Goal: Task Accomplishment & Management: Use online tool/utility

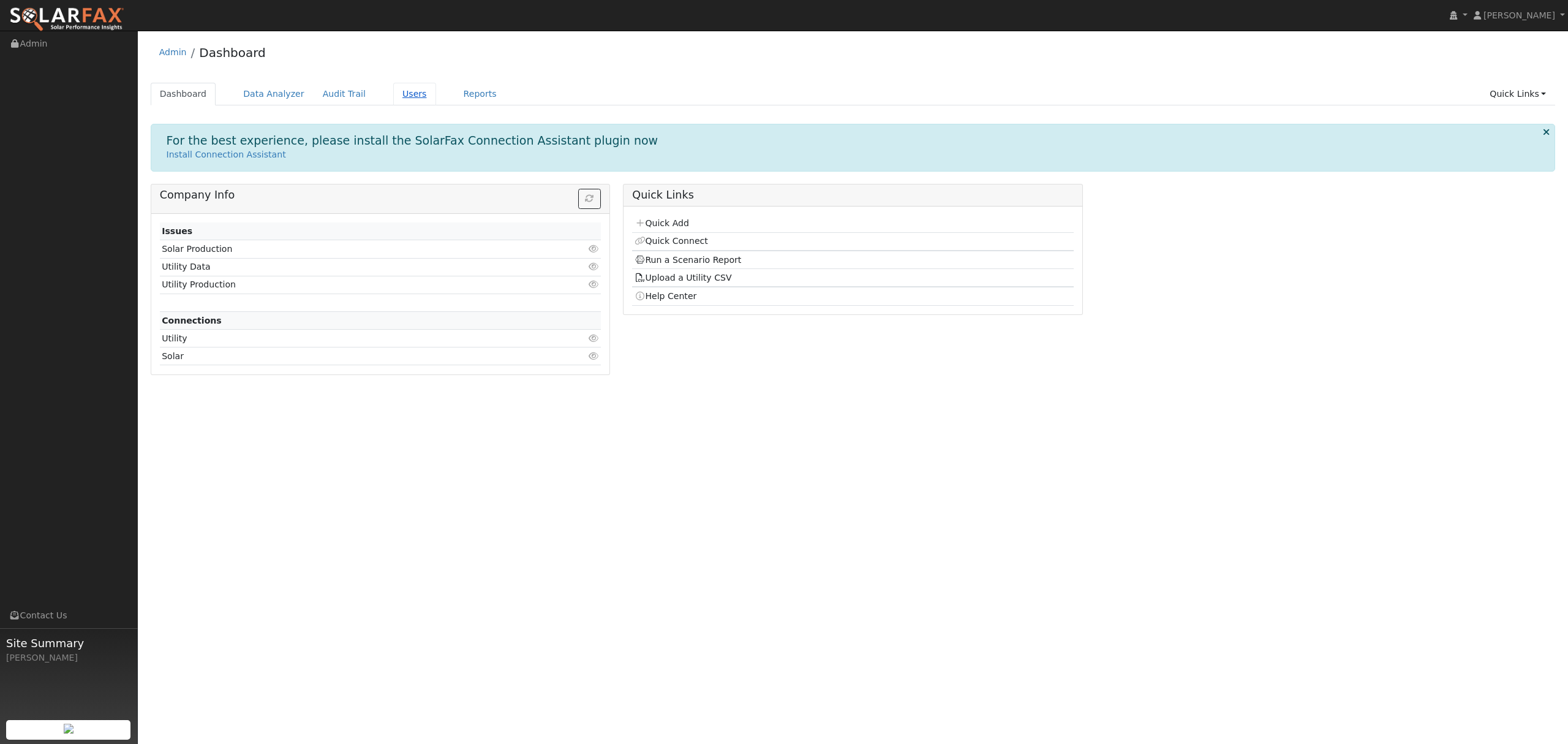
click at [393, 94] on link "Users" at bounding box center [414, 94] width 43 height 23
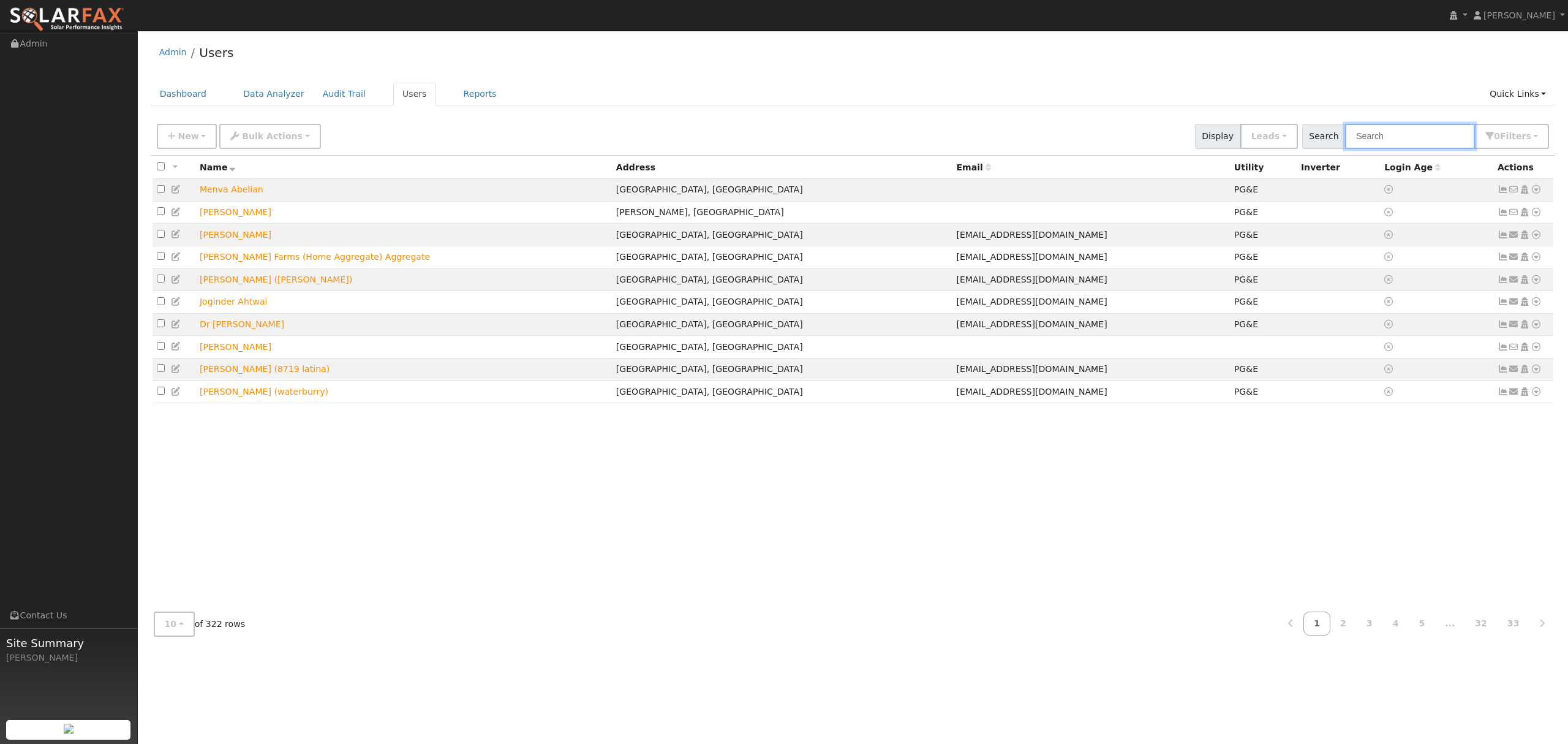
click at [1407, 137] on input "text" at bounding box center [1410, 136] width 130 height 25
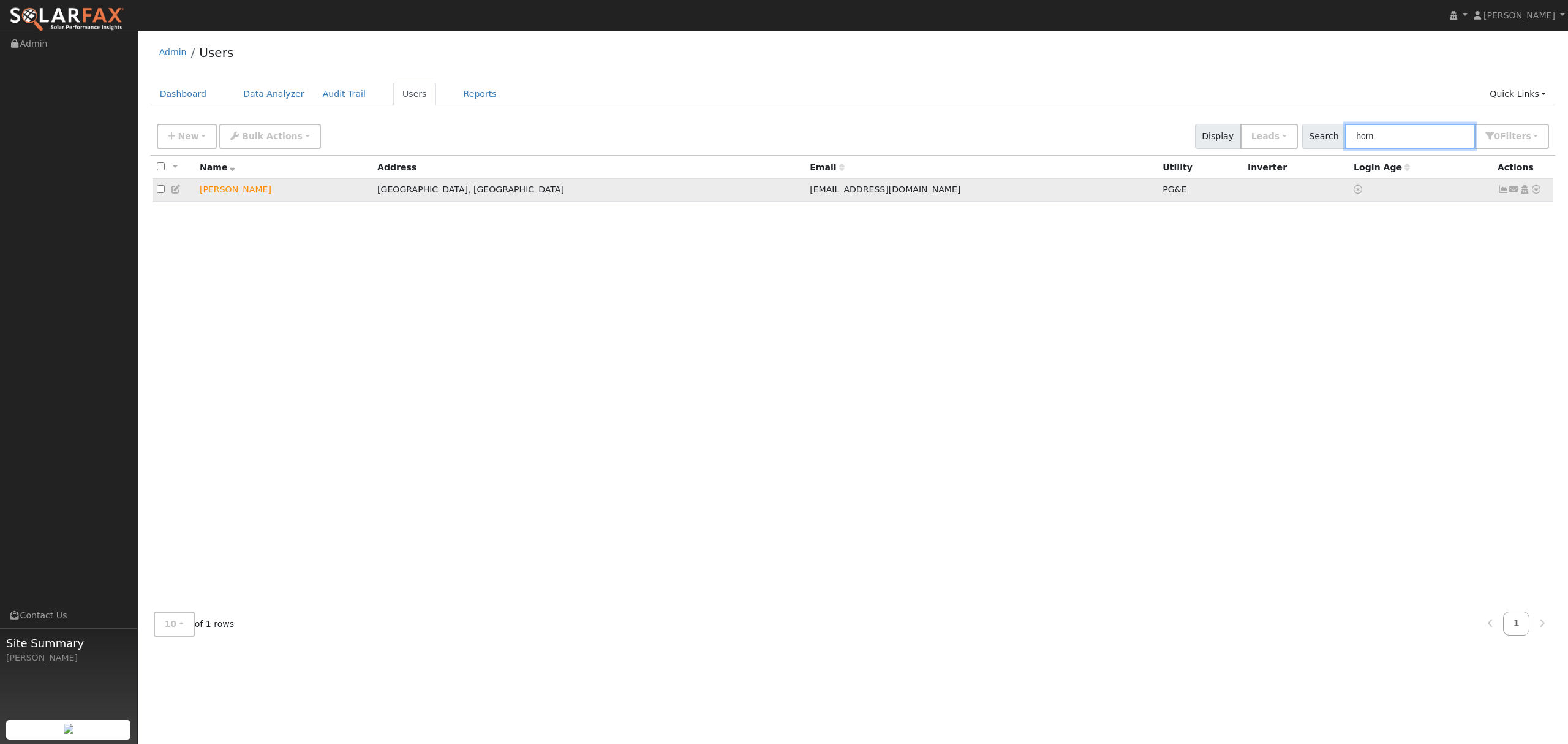
type input "horn"
click at [1538, 192] on icon at bounding box center [1536, 189] width 11 height 8
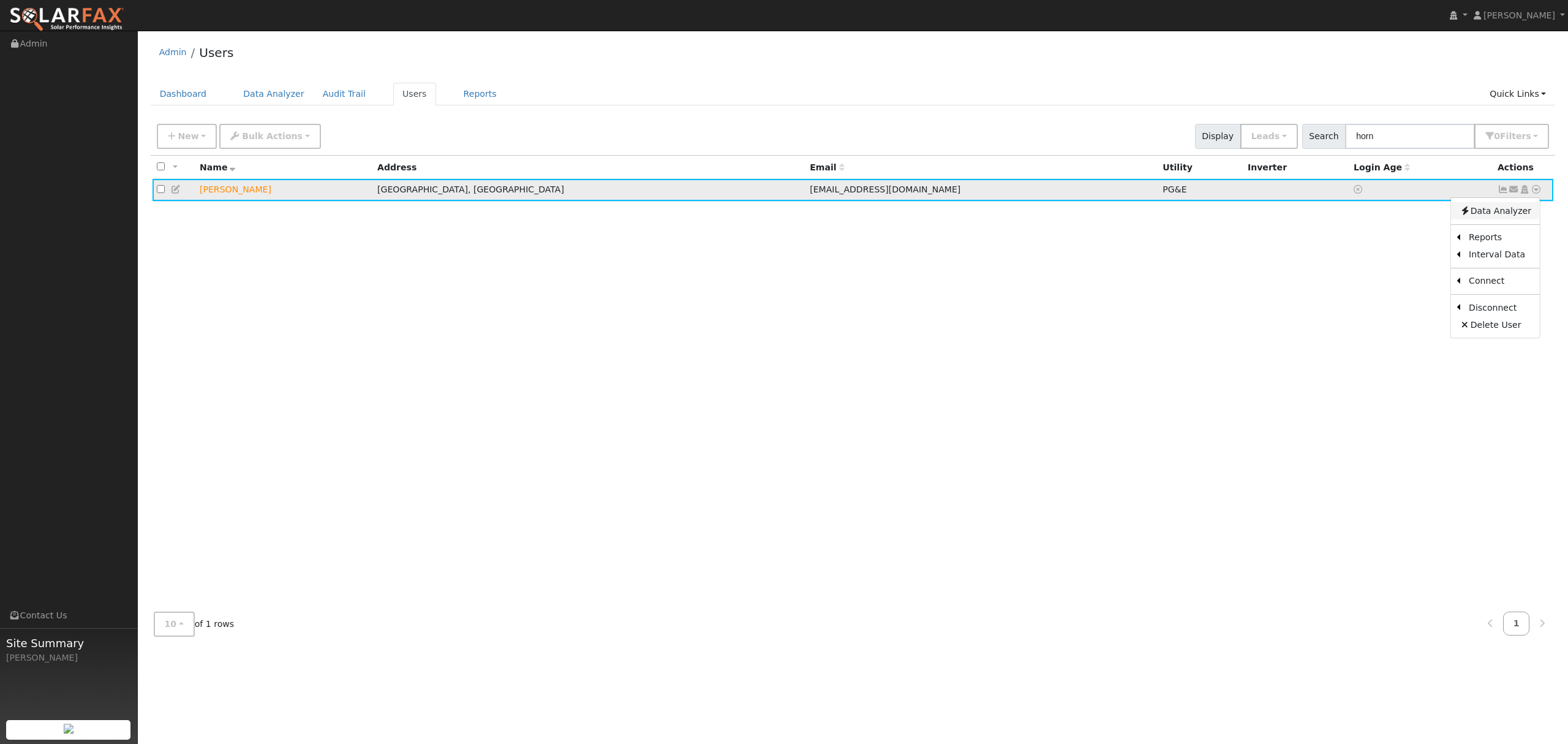
click at [1500, 203] on link "Data Analyzer" at bounding box center [1495, 211] width 89 height 17
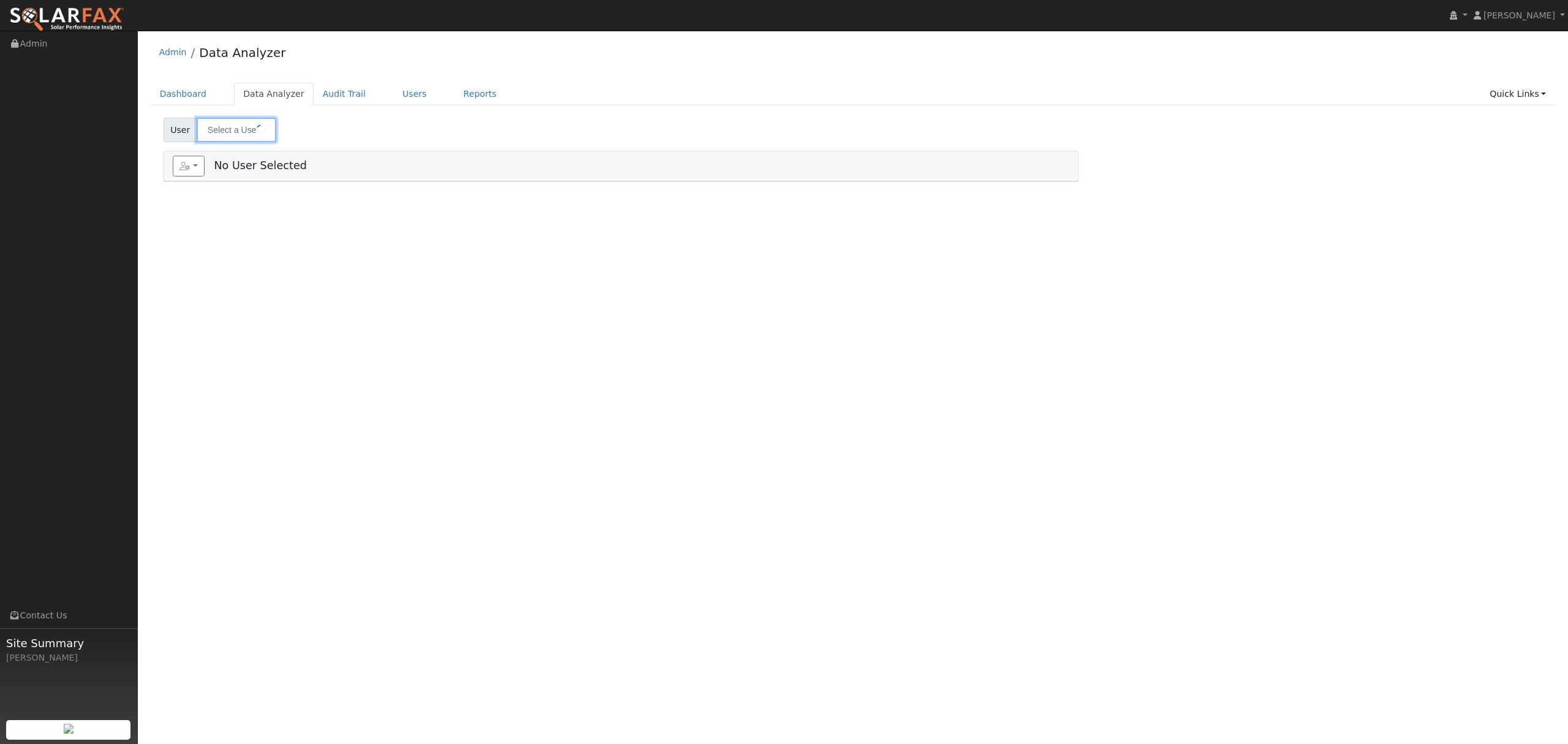
type input "[PERSON_NAME]"
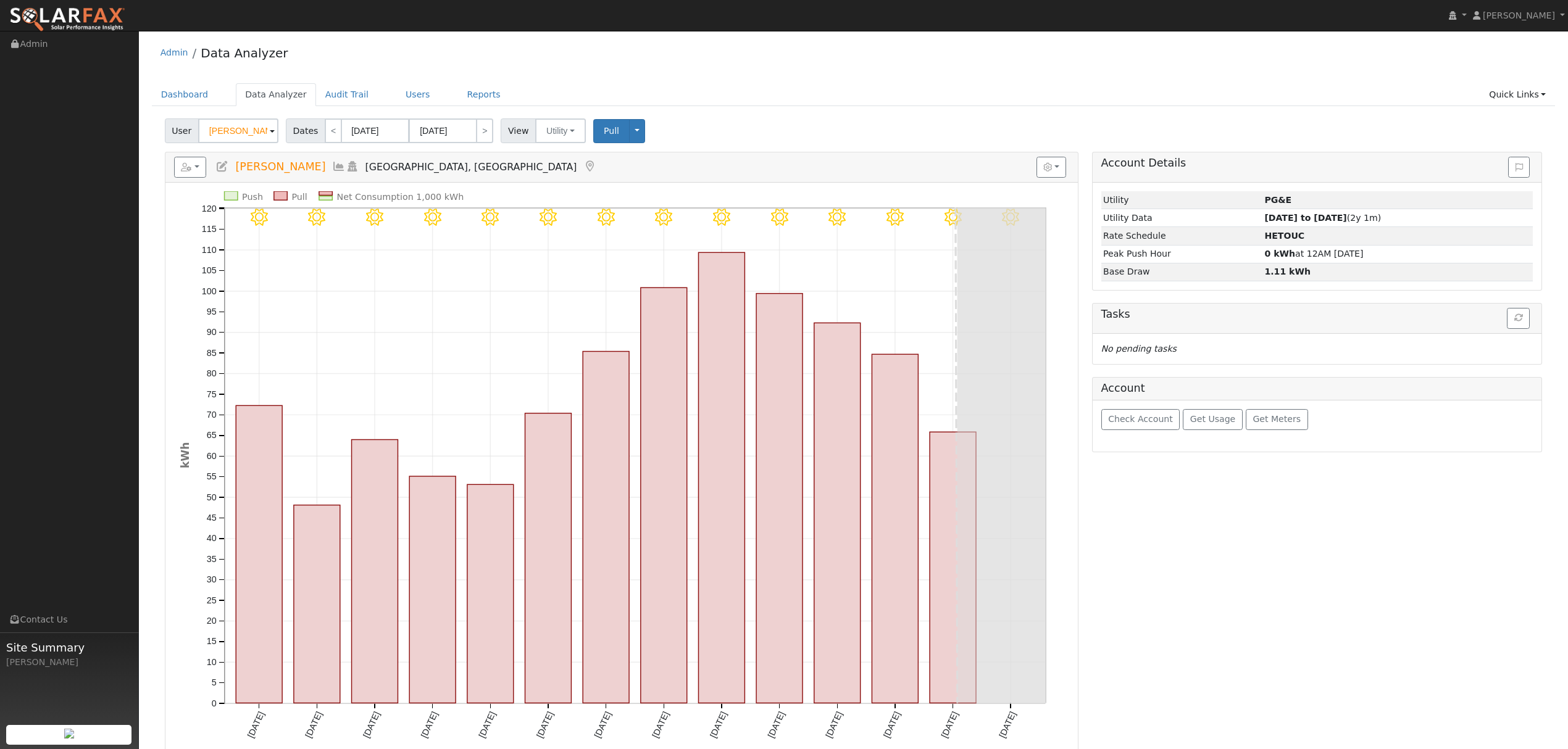
click at [332, 164] on icon at bounding box center [339, 166] width 14 height 11
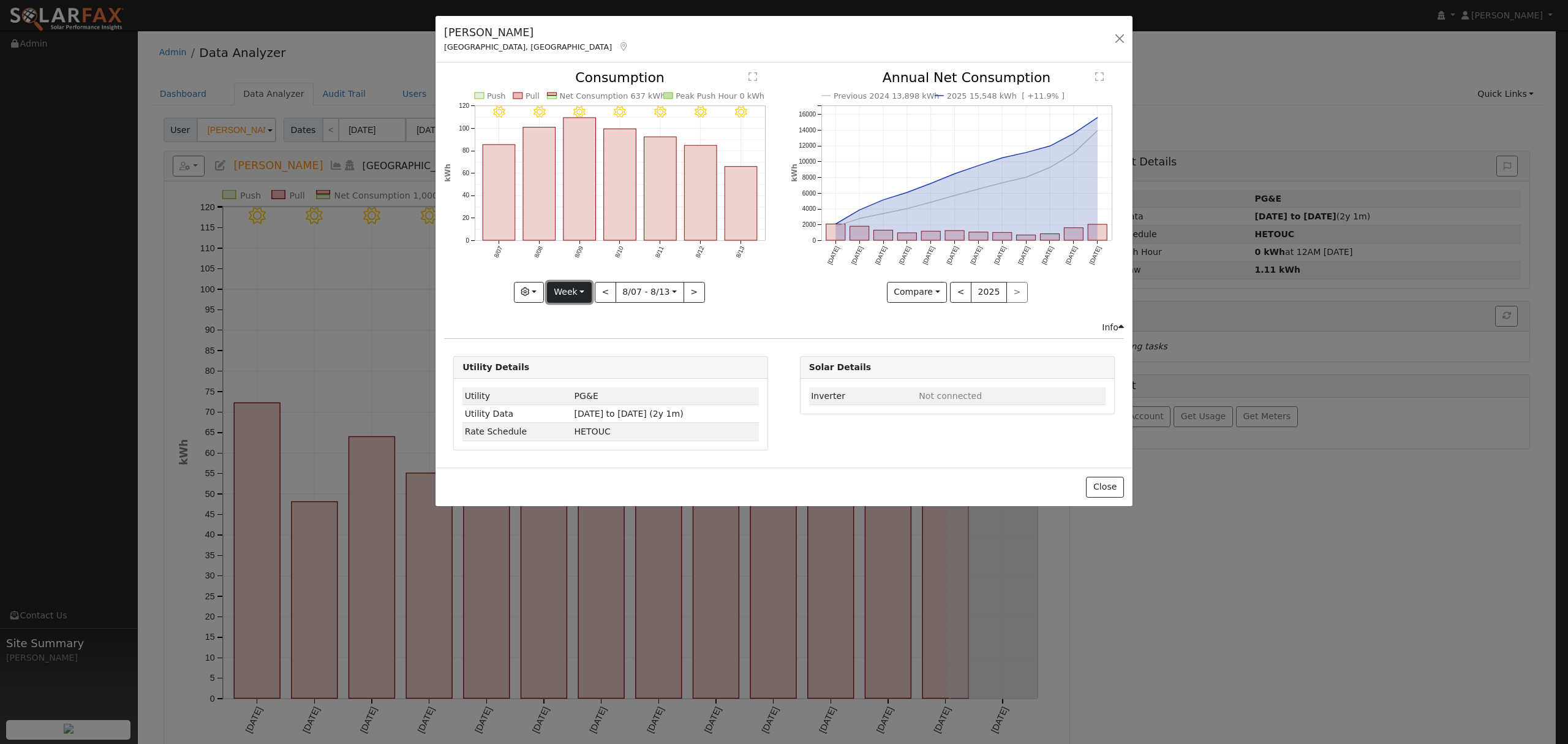
click at [579, 291] on button "Week" at bounding box center [569, 292] width 45 height 21
click at [579, 369] on link "Year" at bounding box center [590, 369] width 86 height 17
type input "2024-08-01"
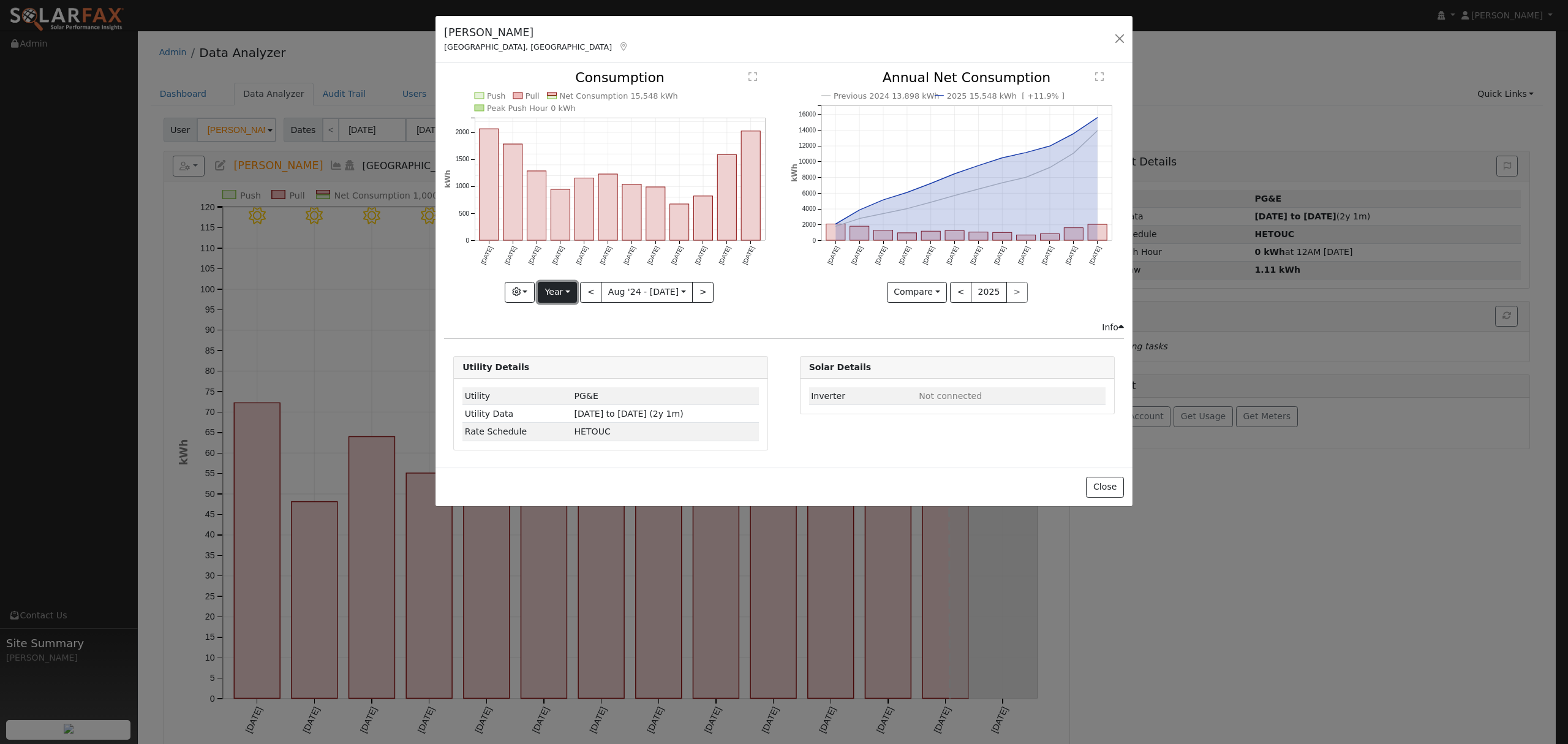
click at [561, 290] on button "Year" at bounding box center [557, 292] width 39 height 21
click at [520, 317] on div "Push Pull Net Consumption 15,548 kWh Peak Push Hour 0 kWh Aug '24 Sep '24 Oct '…" at bounding box center [611, 196] width 346 height 249
click at [527, 291] on button "button" at bounding box center [519, 292] width 30 height 21
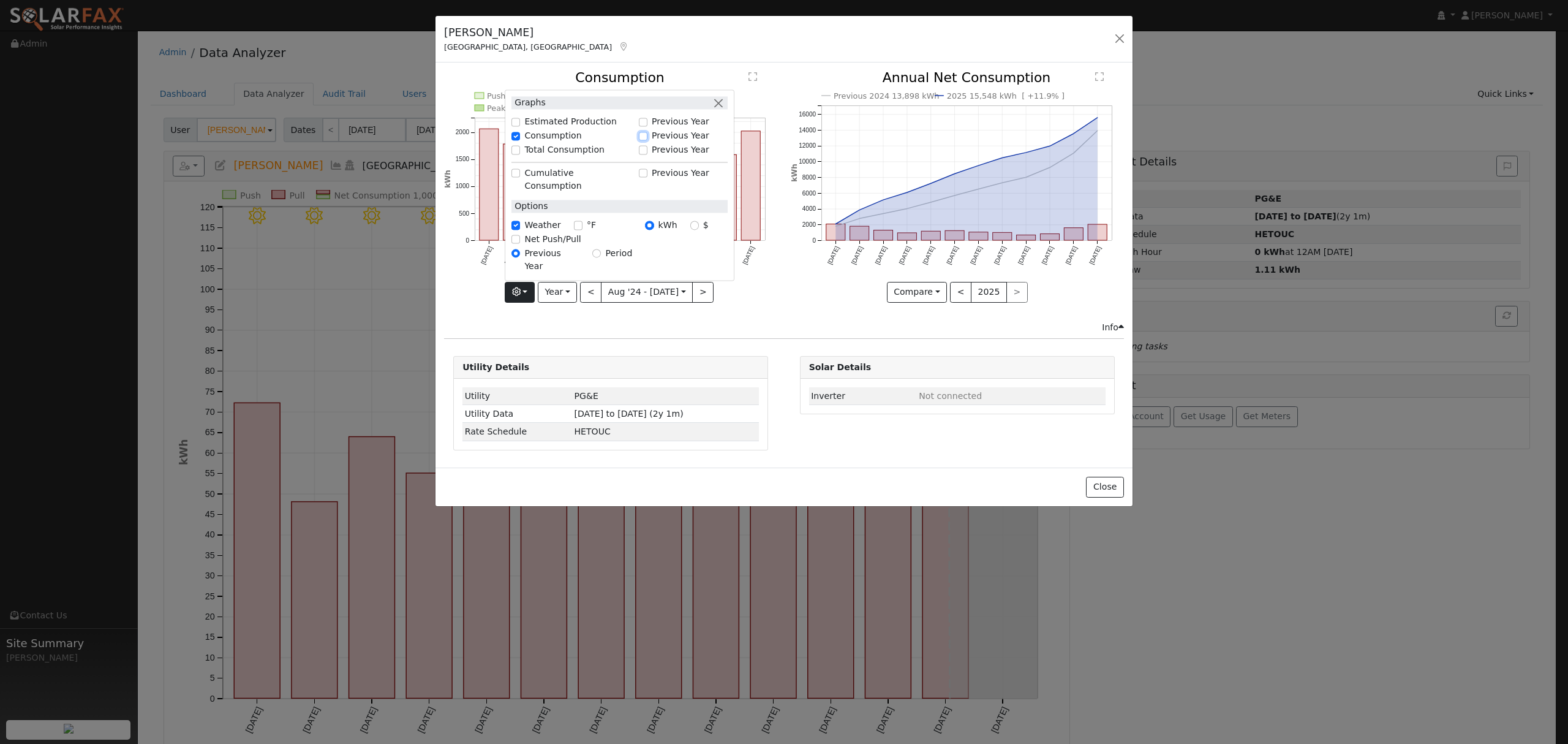
click at [647, 141] on input "Previous Year" at bounding box center [643, 136] width 8 height 8
checkbox input "true"
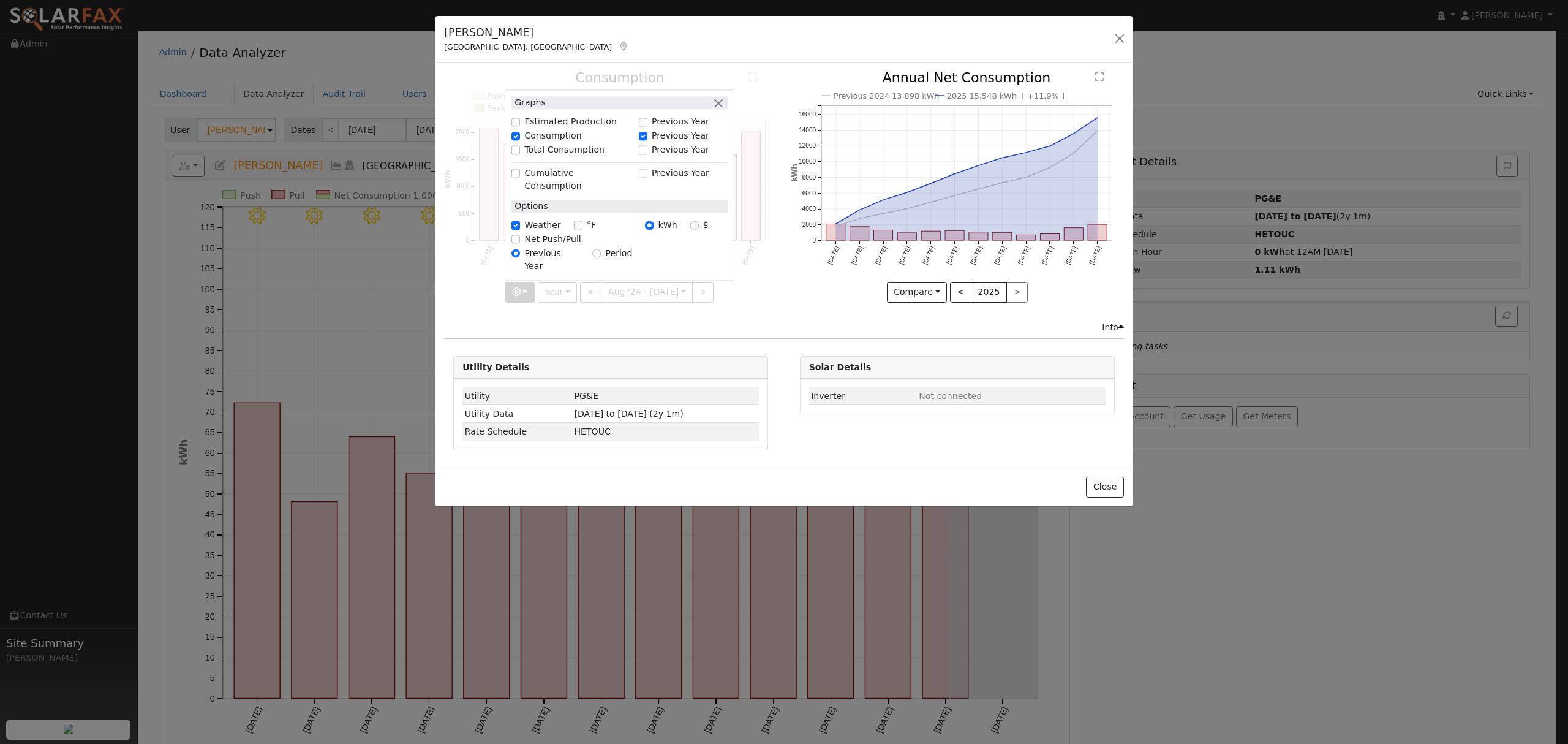
click at [743, 269] on div at bounding box center [610, 186] width 333 height 231
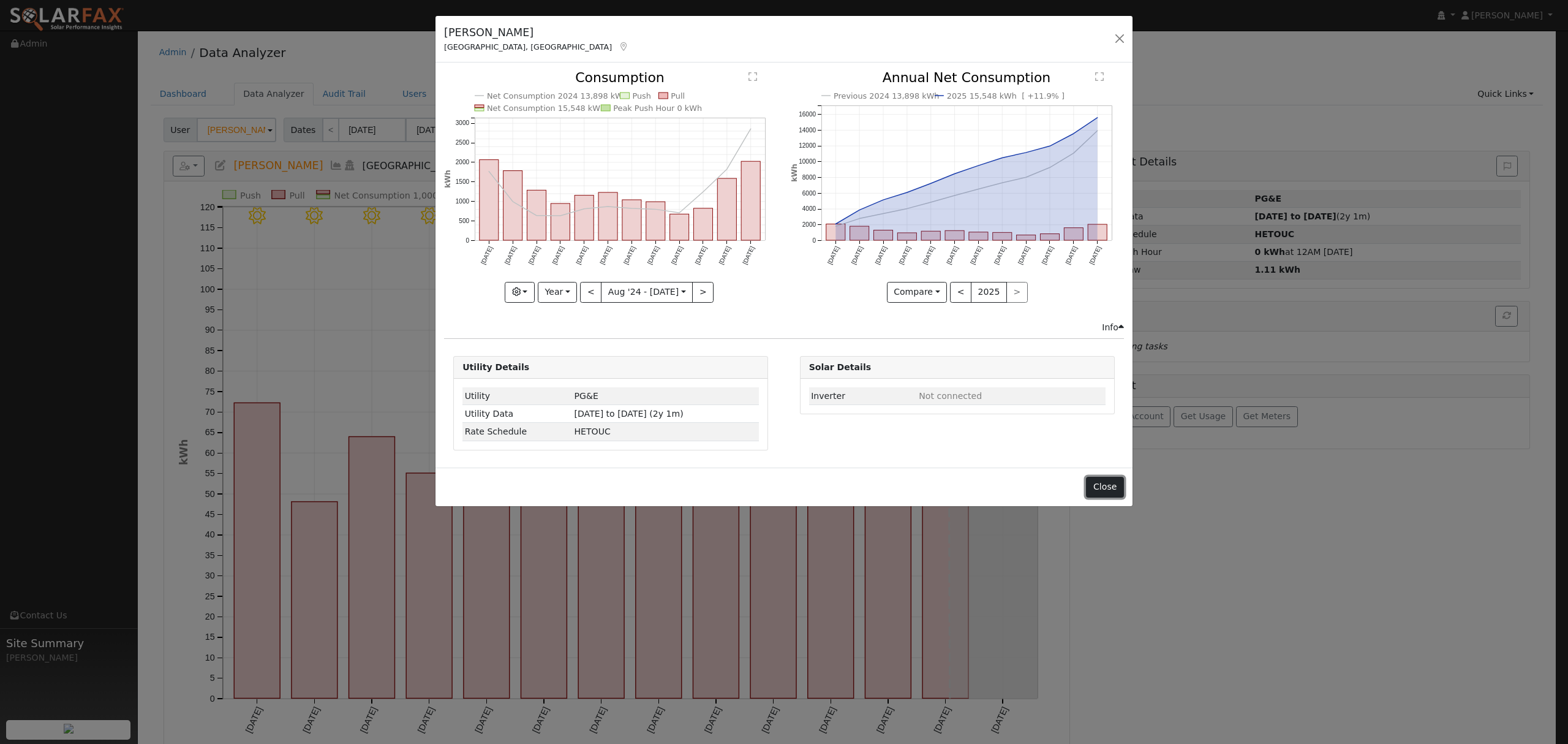
click at [1109, 491] on button "Close" at bounding box center [1105, 487] width 37 height 21
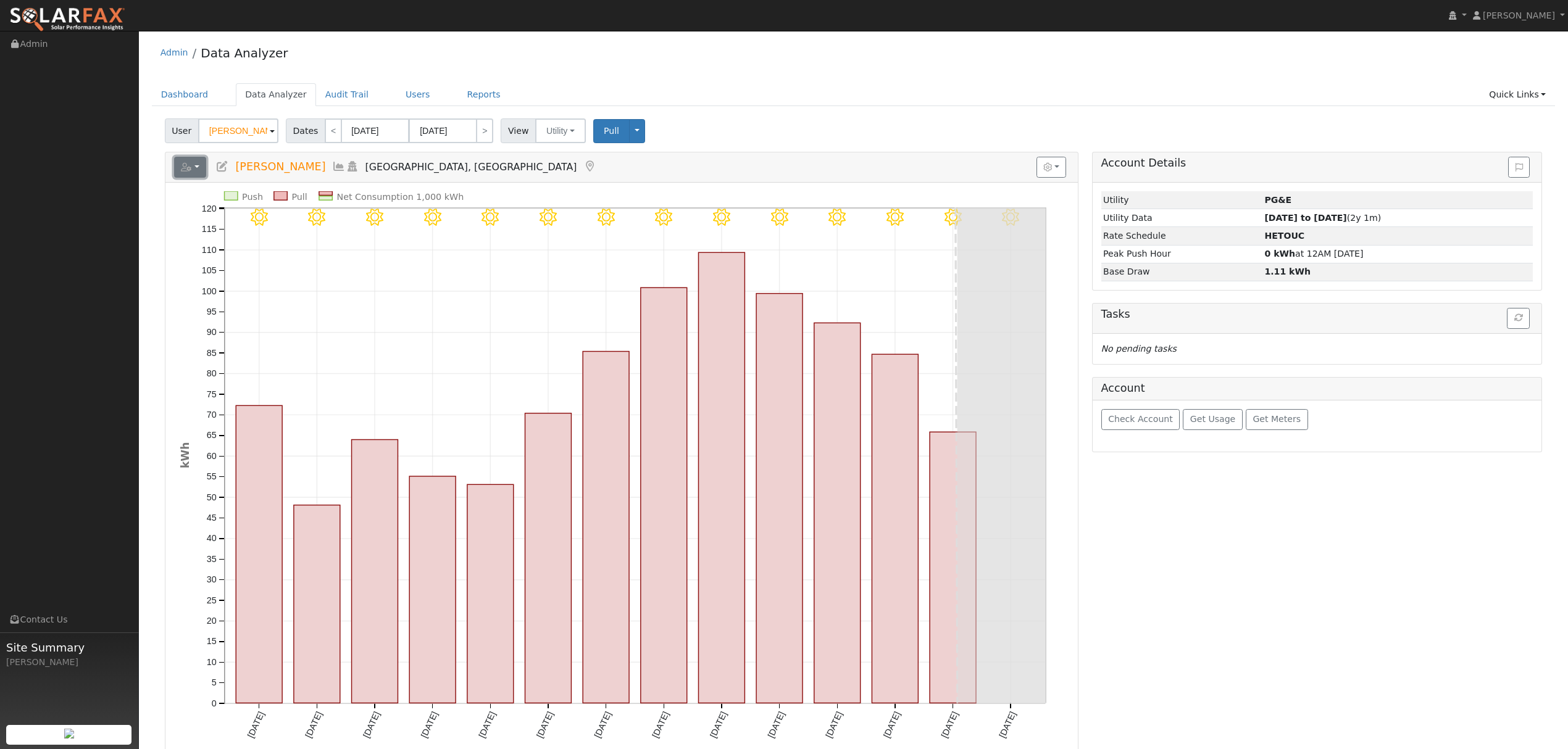
click at [201, 174] on button "button" at bounding box center [190, 167] width 32 height 21
click at [317, 220] on link "Export to CSV" at bounding box center [342, 222] width 90 height 15
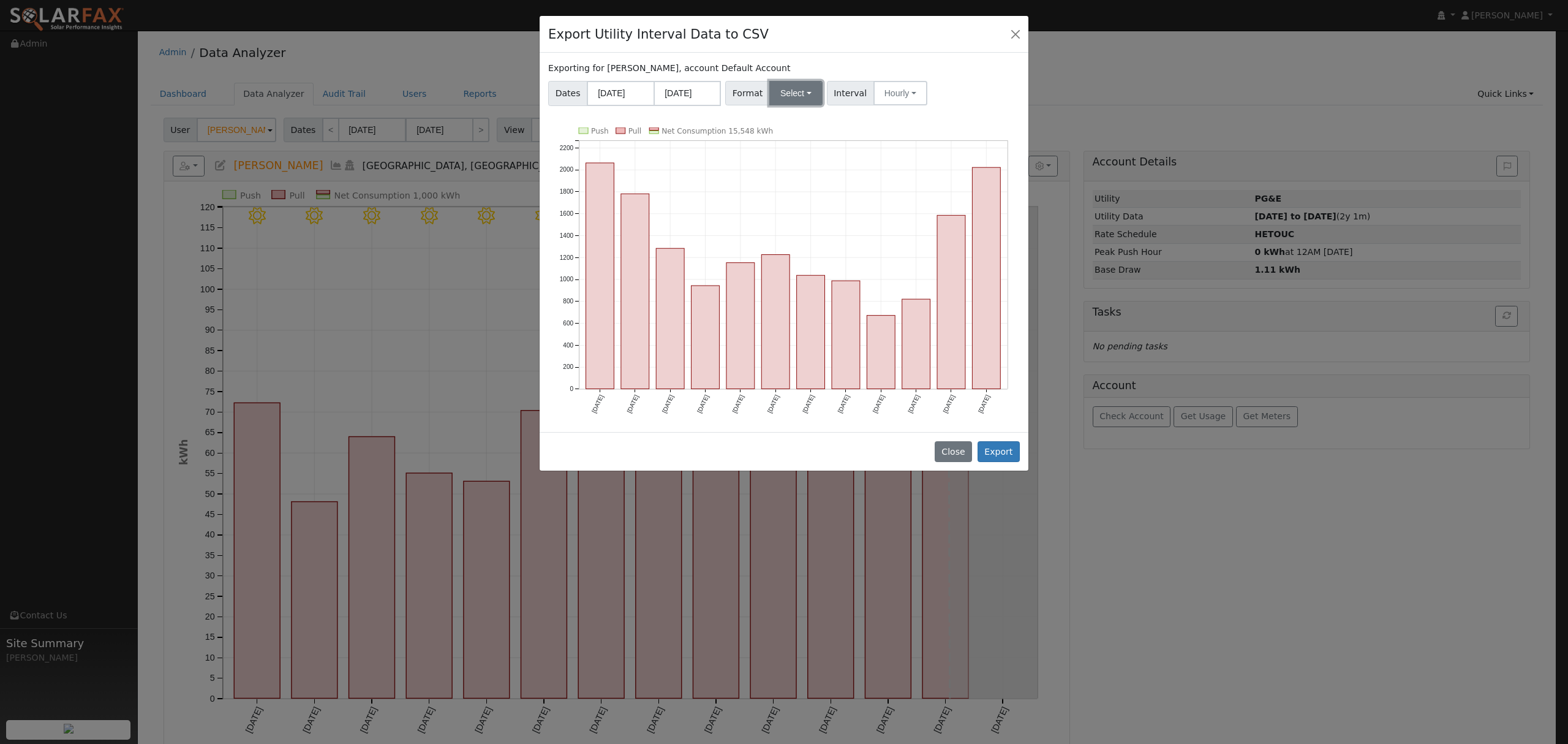
click at [792, 97] on button "Select" at bounding box center [795, 92] width 53 height 25
click at [796, 248] on link "Solargraf" at bounding box center [810, 251] width 87 height 17
click at [1008, 453] on button "Export" at bounding box center [999, 452] width 42 height 21
